Goal: Information Seeking & Learning: Stay updated

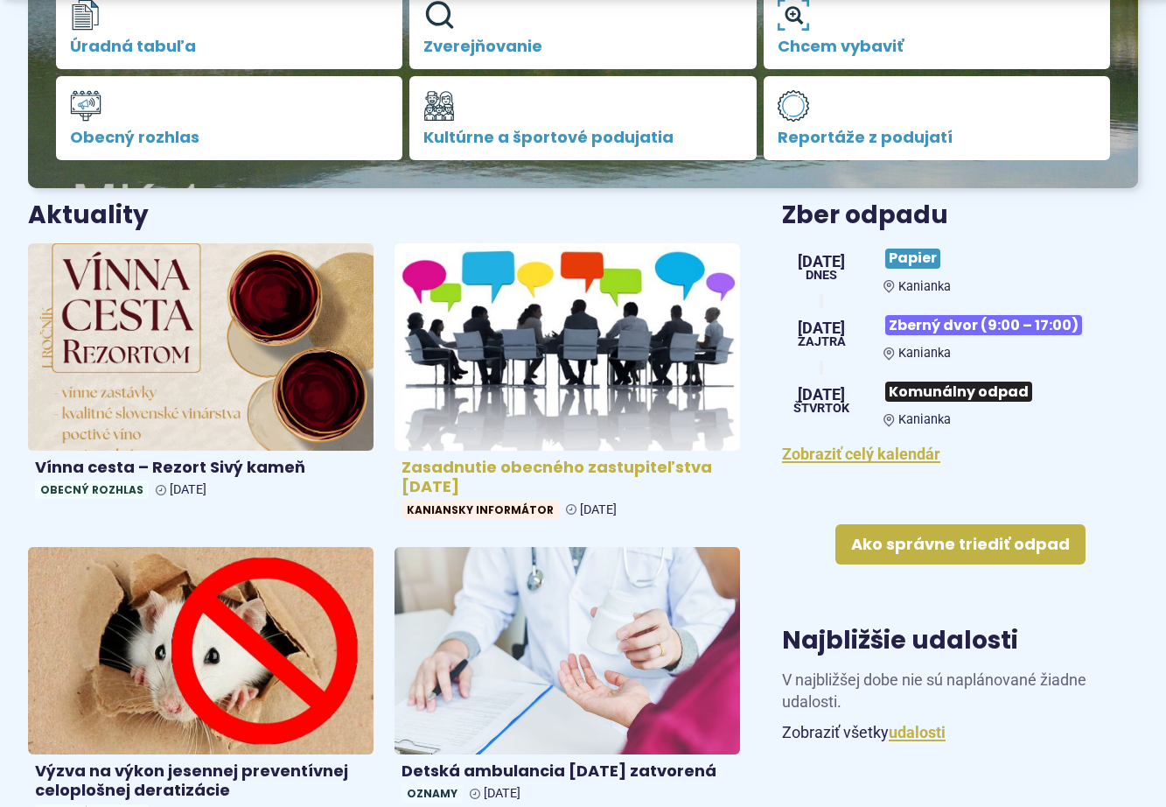
scroll to position [525, 0]
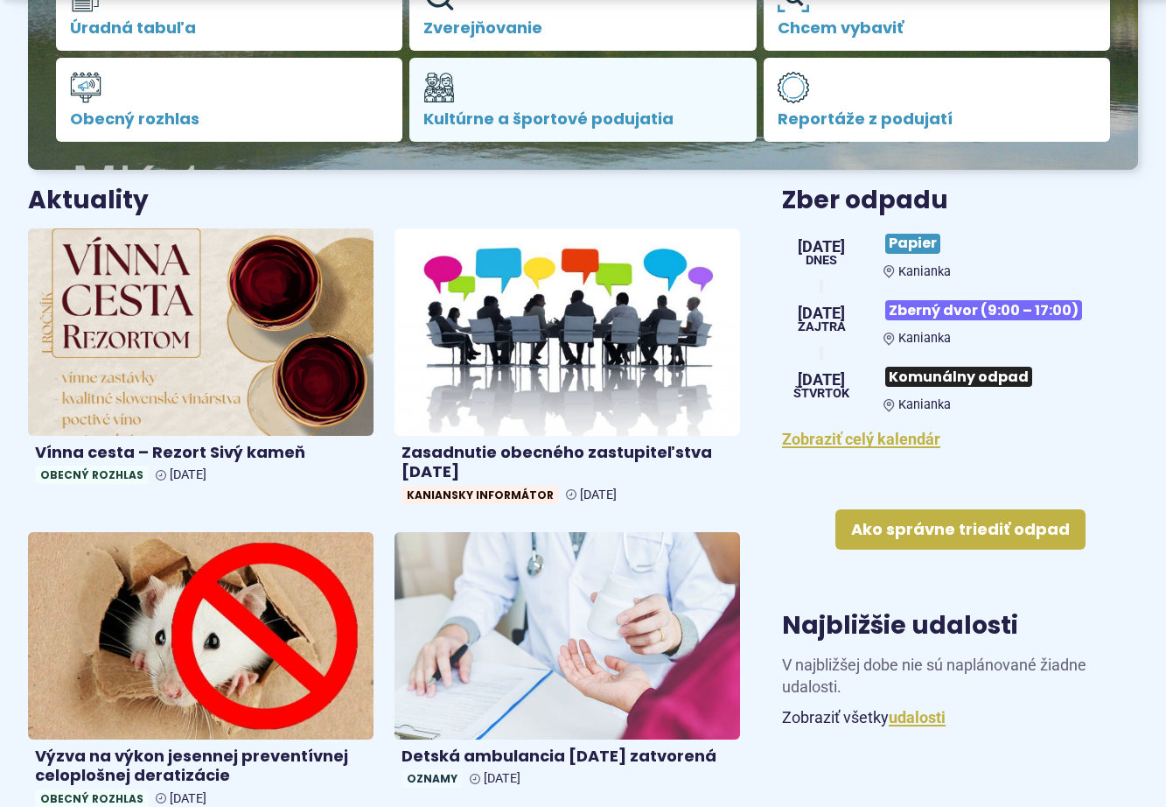
click at [532, 107] on link "Kultúrne a športové podujatia" at bounding box center [582, 100] width 346 height 84
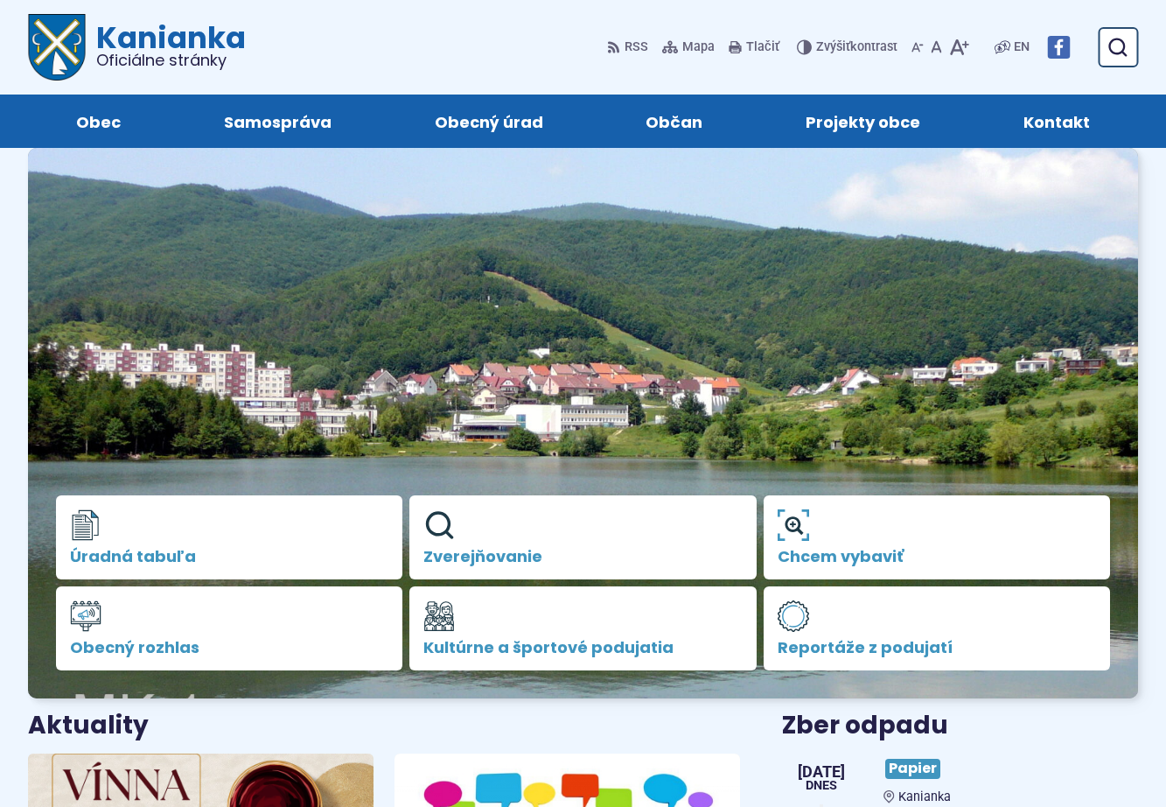
scroll to position [525, 0]
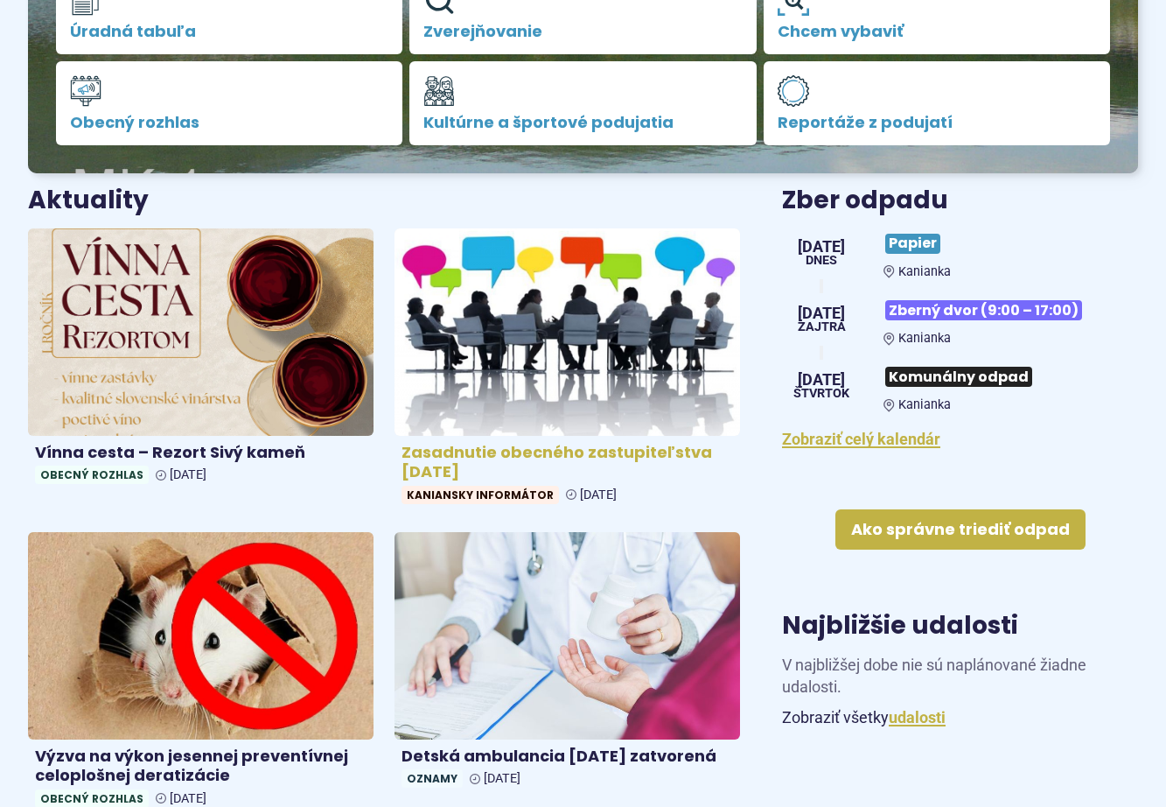
click at [505, 311] on img at bounding box center [566, 332] width 397 height 238
